Goal: Transaction & Acquisition: Purchase product/service

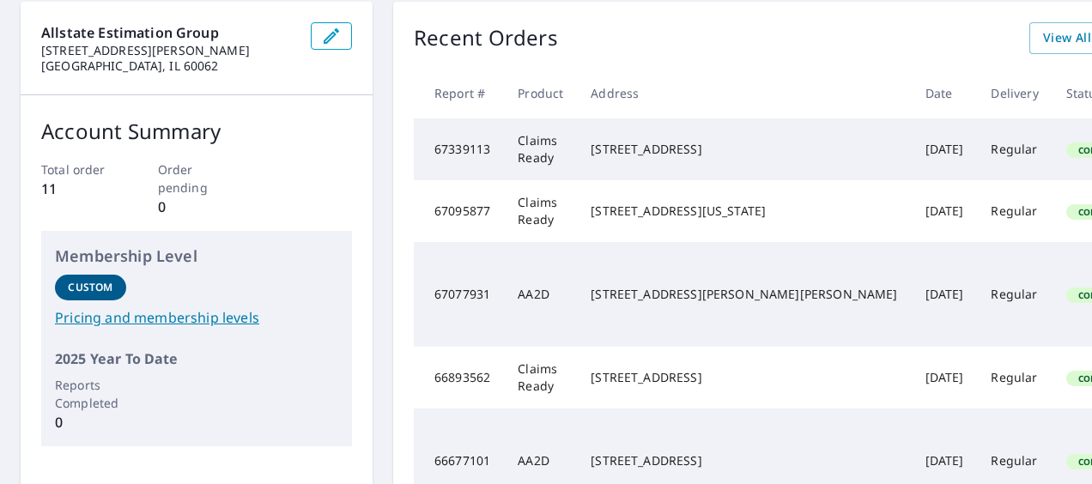
scroll to position [86, 0]
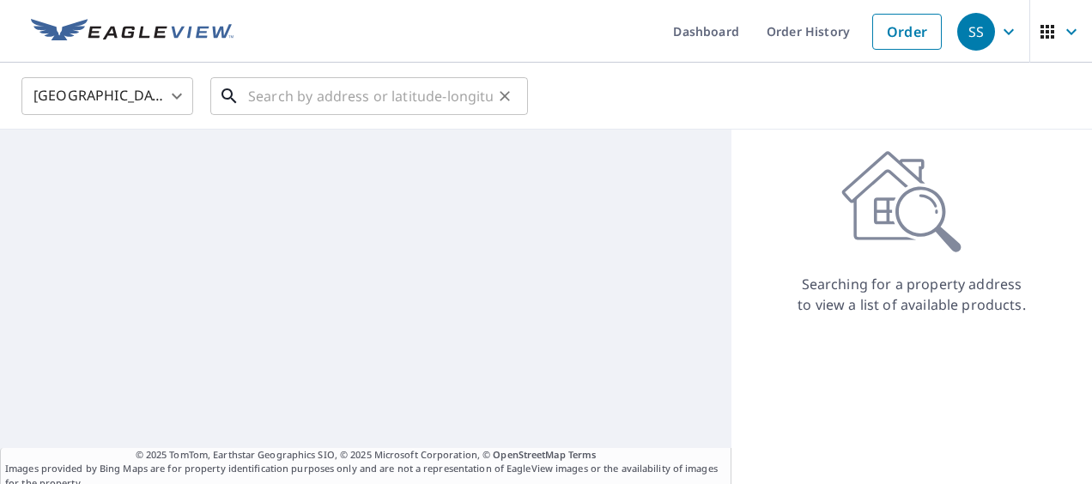
click at [413, 99] on input "text" at bounding box center [370, 96] width 245 height 48
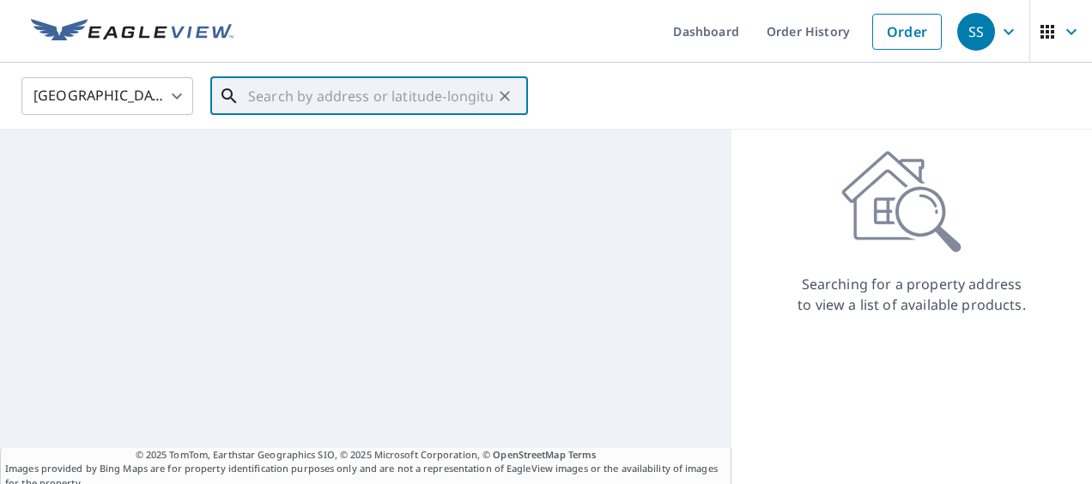
paste input "[STREET_ADDRESS][PERSON_NAME]"
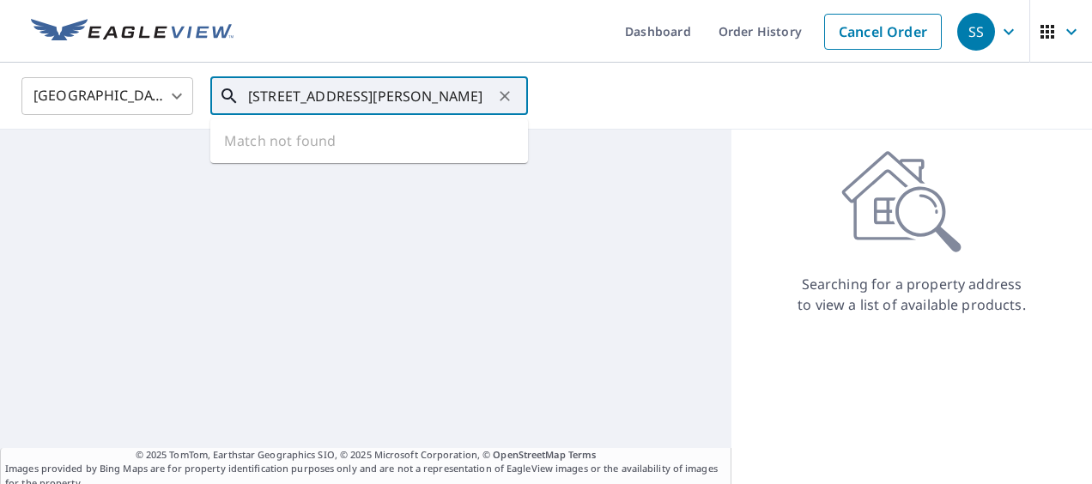
scroll to position [0, 81]
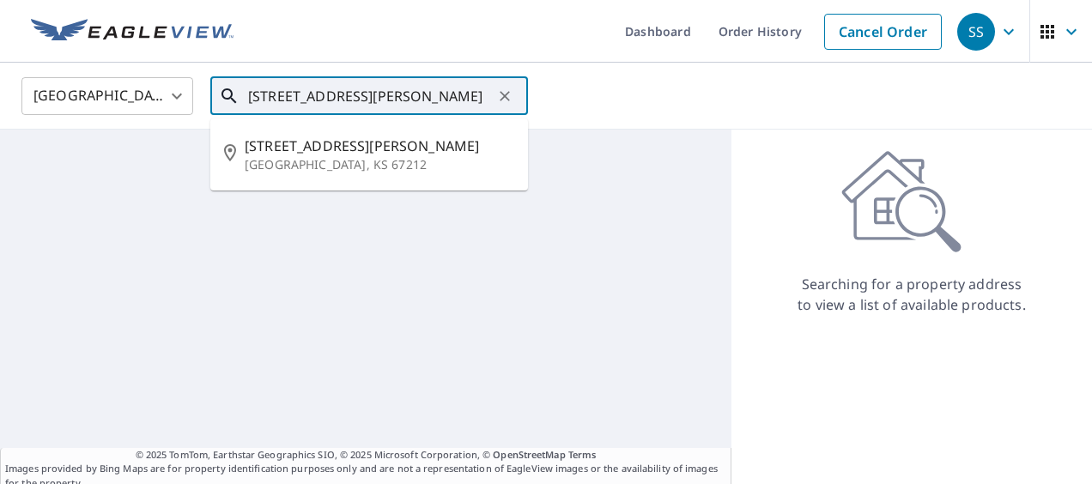
type input "[STREET_ADDRESS][PERSON_NAME]"
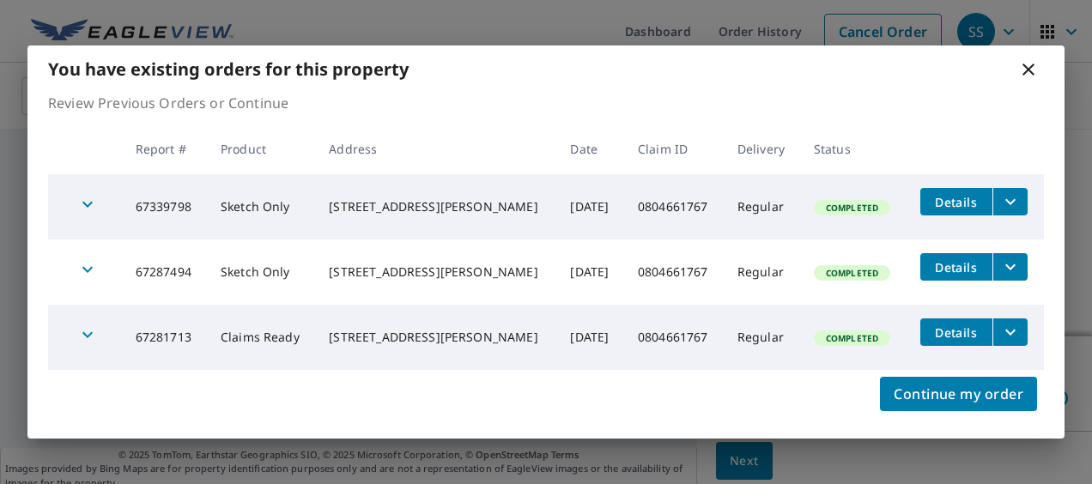
scroll to position [228, 0]
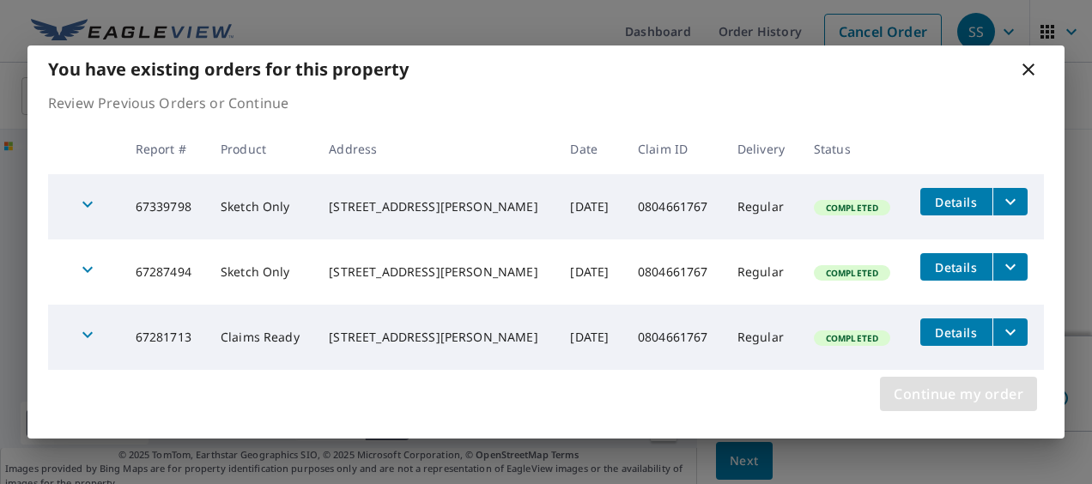
drag, startPoint x: 963, startPoint y: 402, endPoint x: 918, endPoint y: 363, distance: 59.7
click at [963, 402] on span "Continue my order" at bounding box center [959, 394] width 130 height 24
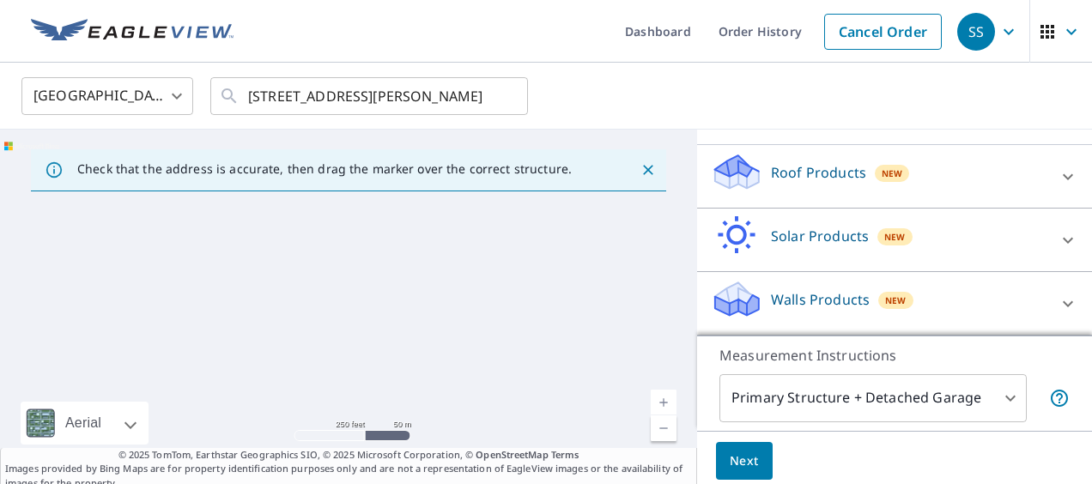
scroll to position [161, 0]
click at [809, 191] on div "Roof Products New" at bounding box center [879, 177] width 337 height 49
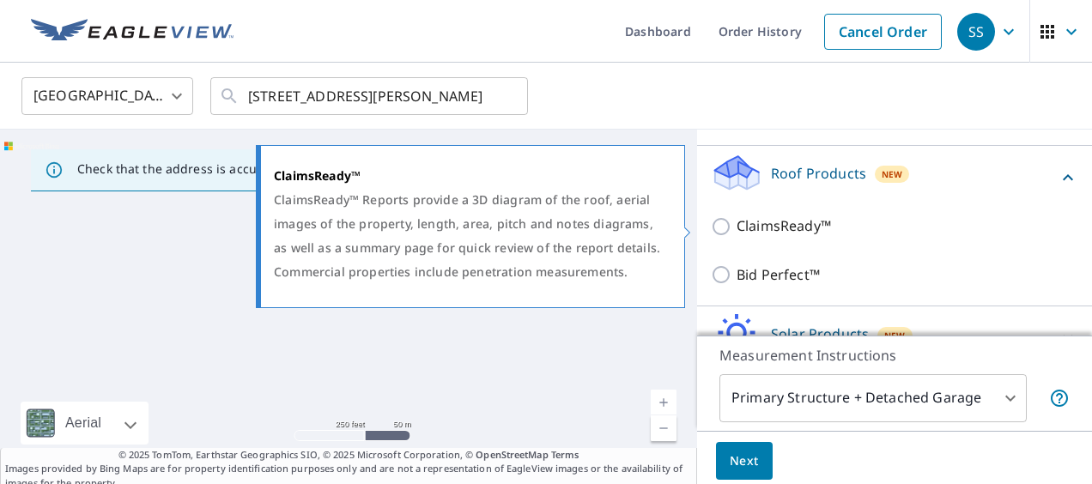
click at [775, 228] on p "ClaimsReady™" at bounding box center [784, 226] width 94 height 21
click at [737, 228] on input "ClaimsReady™" at bounding box center [724, 226] width 26 height 21
checkbox input "true"
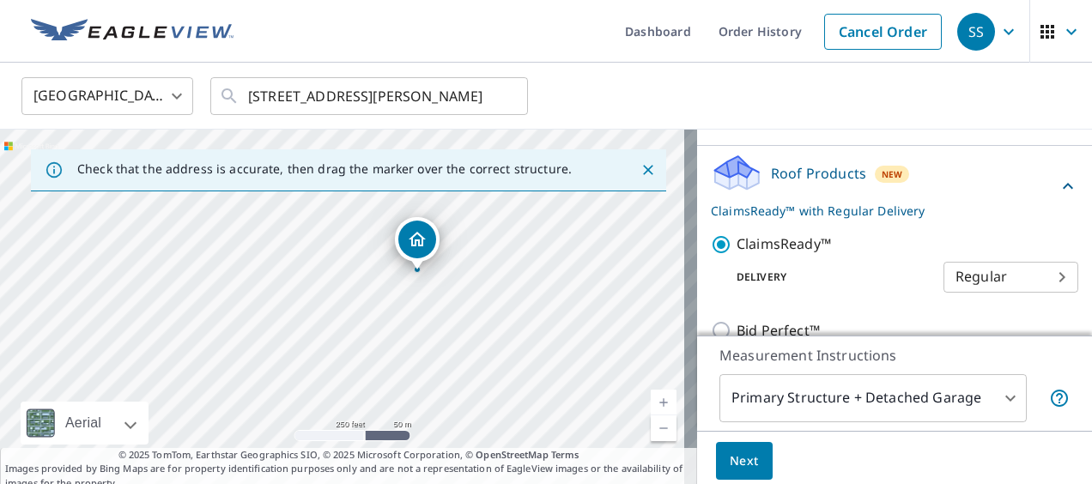
drag, startPoint x: 158, startPoint y: 278, endPoint x: 438, endPoint y: 350, distance: 289.1
click at [438, 350] on div "[STREET_ADDRESS][PERSON_NAME]" at bounding box center [348, 310] width 697 height 361
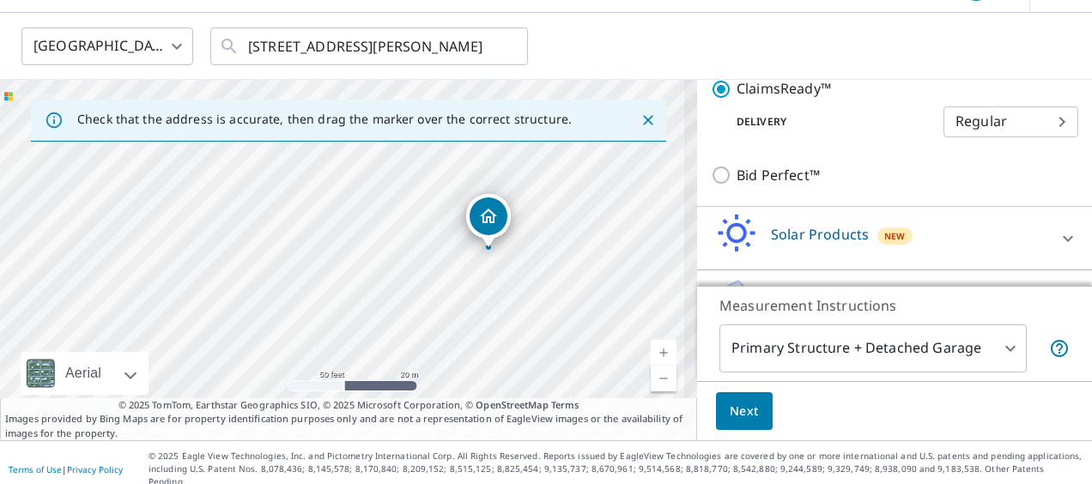
scroll to position [314, 0]
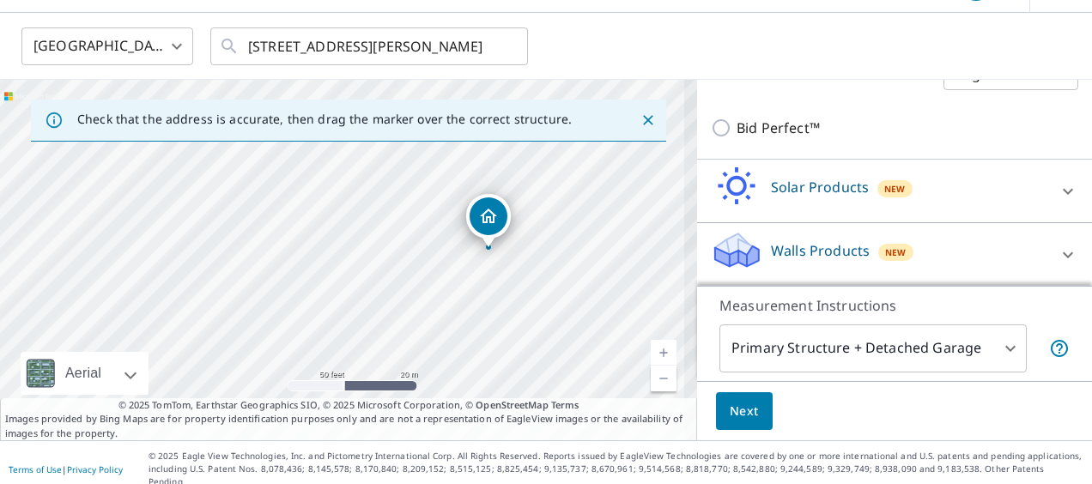
click at [744, 409] on span "Next" at bounding box center [744, 411] width 29 height 21
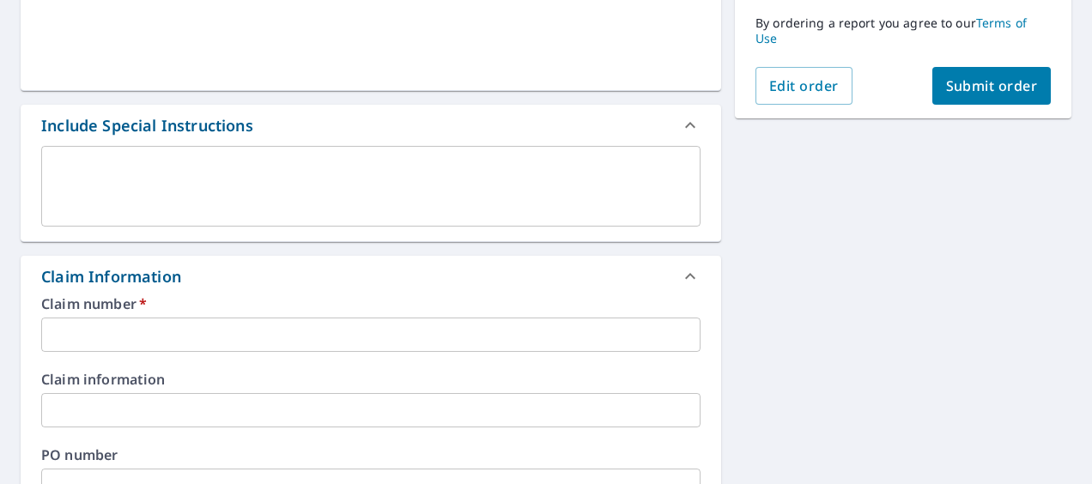
scroll to position [307, 0]
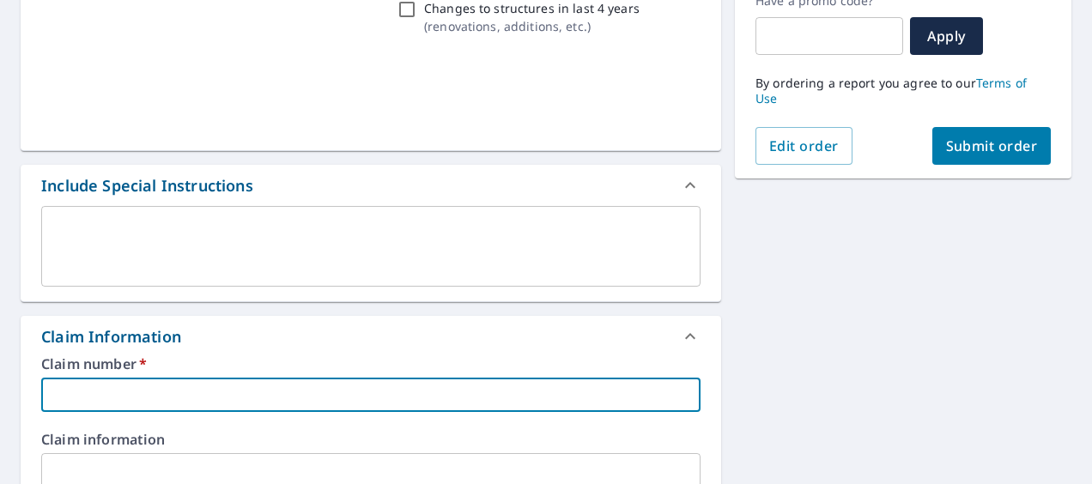
click at [111, 402] on input "text" at bounding box center [370, 395] width 659 height 34
paste input "0804661767"
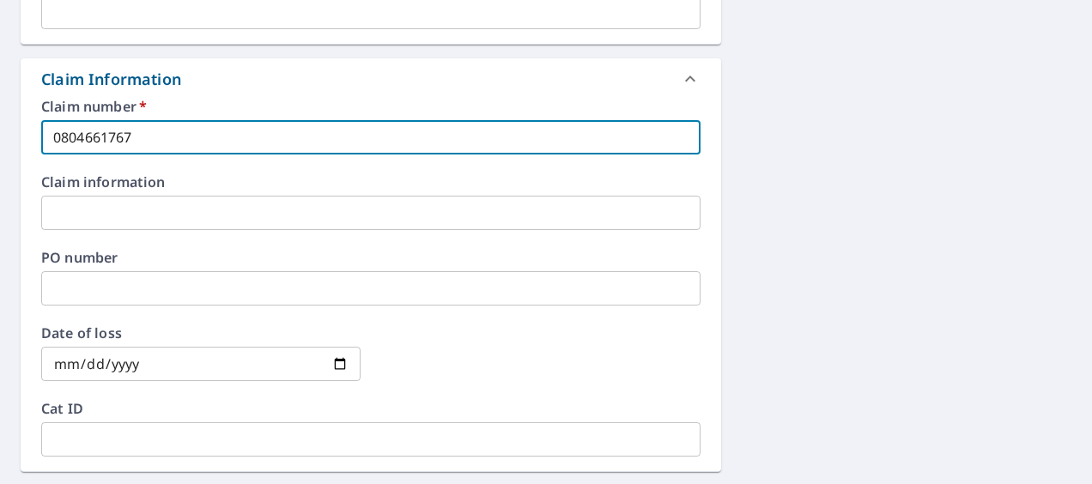
type input "0804661767"
click at [106, 298] on input "text" at bounding box center [370, 288] width 659 height 34
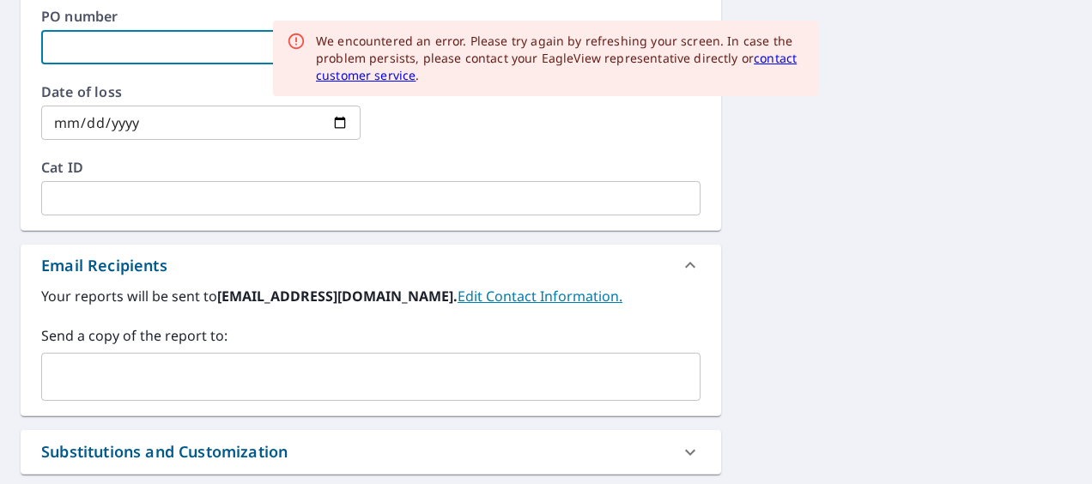
scroll to position [908, 0]
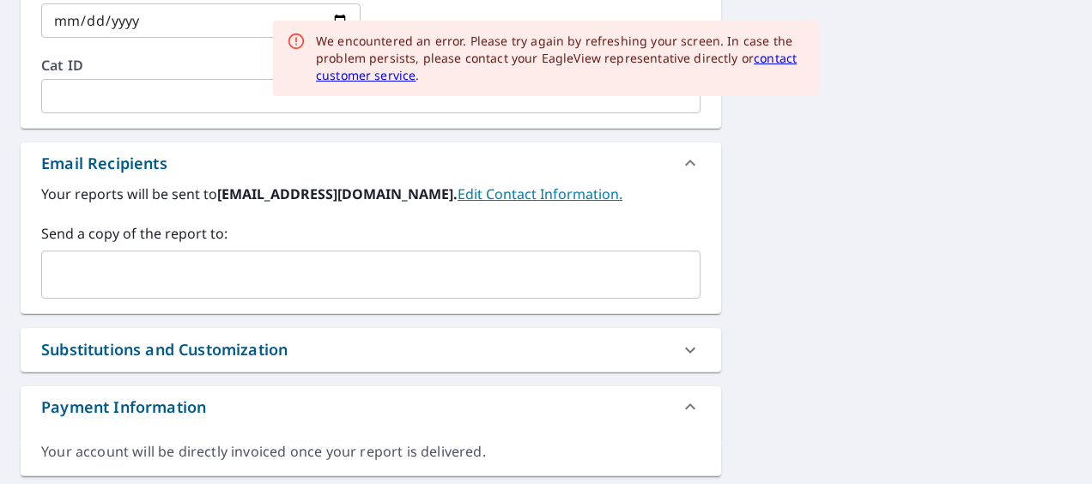
click at [151, 272] on input "text" at bounding box center [358, 274] width 618 height 33
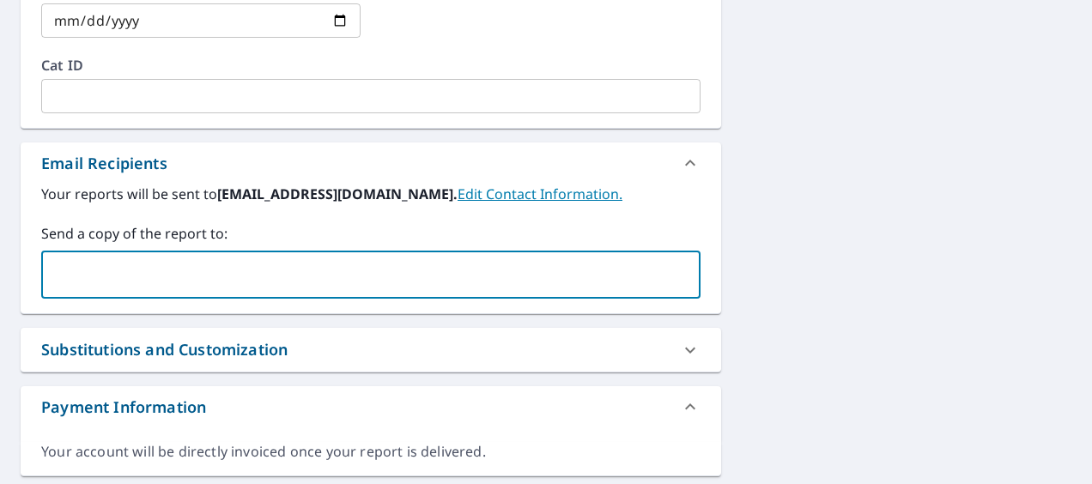
click at [355, 194] on b "[EMAIL_ADDRESS][DOMAIN_NAME]." at bounding box center [337, 194] width 240 height 19
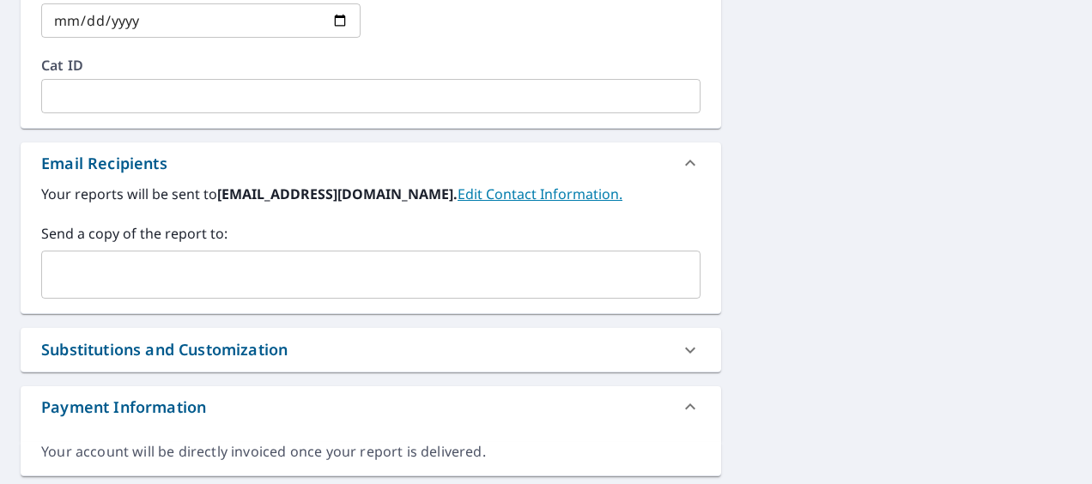
click at [355, 195] on b "[EMAIL_ADDRESS][DOMAIN_NAME]." at bounding box center [337, 194] width 240 height 19
click at [220, 194] on b "[EMAIL_ADDRESS][DOMAIN_NAME]." at bounding box center [337, 194] width 240 height 19
click at [356, 197] on b "[EMAIL_ADDRESS][DOMAIN_NAME]." at bounding box center [337, 194] width 240 height 19
drag, startPoint x: 354, startPoint y: 193, endPoint x: 220, endPoint y: 206, distance: 134.6
click at [220, 206] on div "Your reports will be sent to [EMAIL_ADDRESS][DOMAIN_NAME]. Edit Contact Informa…" at bounding box center [370, 241] width 659 height 115
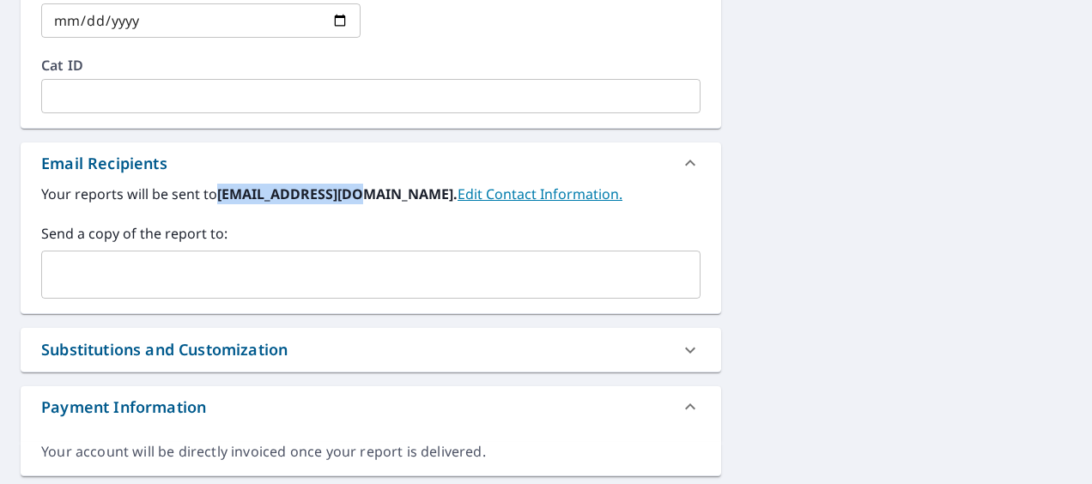
copy b "[EMAIL_ADDRESS][DOMAIN_NAME]"
click at [176, 286] on input "text" at bounding box center [358, 274] width 618 height 33
paste input "[EMAIL_ADDRESS][DOMAIN_NAME]"
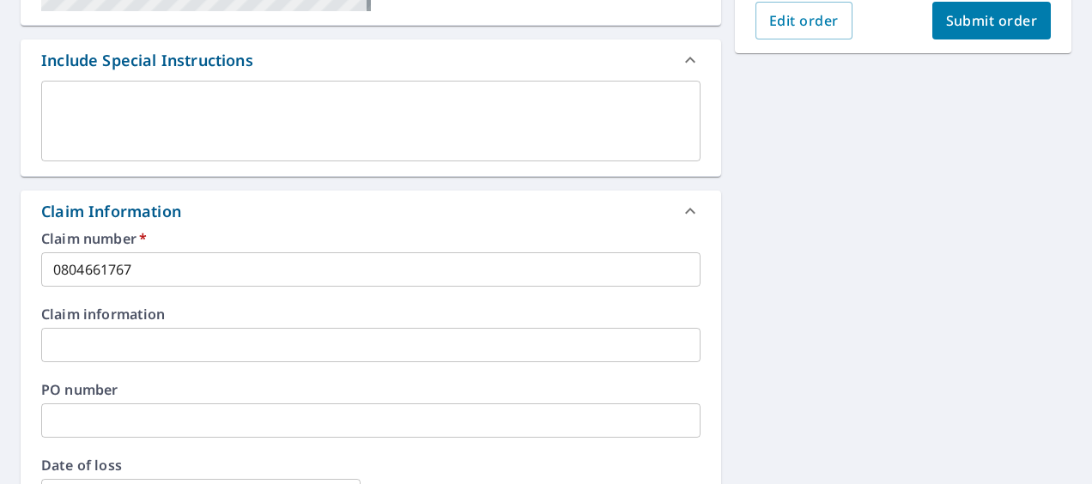
scroll to position [355, 0]
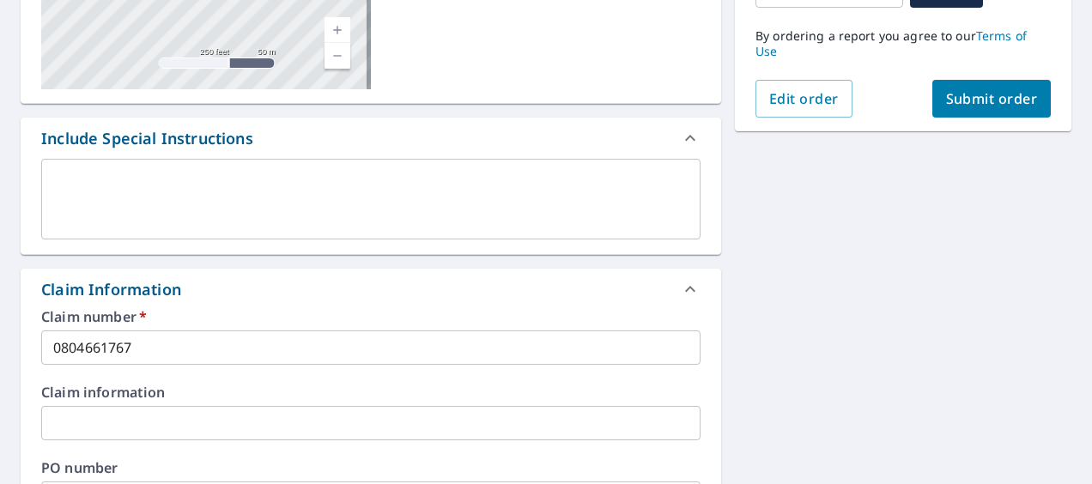
type input "[EMAIL_ADDRESS][DOMAIN_NAME]"
click at [979, 100] on span "Submit order" at bounding box center [992, 98] width 92 height 19
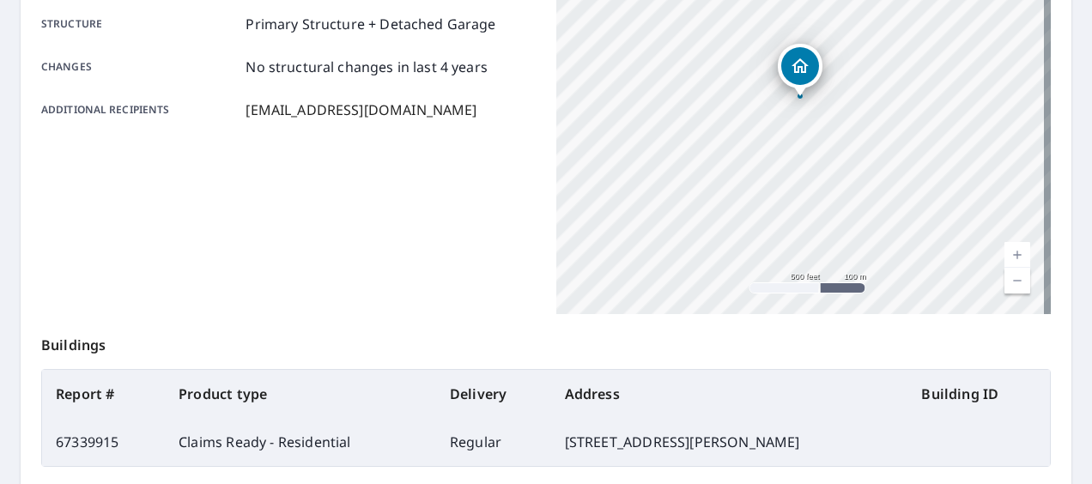
click at [214, 197] on div "Product type Claims Ready - Residential Delivery method Regular Delivery by [DA…" at bounding box center [288, 99] width 495 height 429
